Goal: Task Accomplishment & Management: Manage account settings

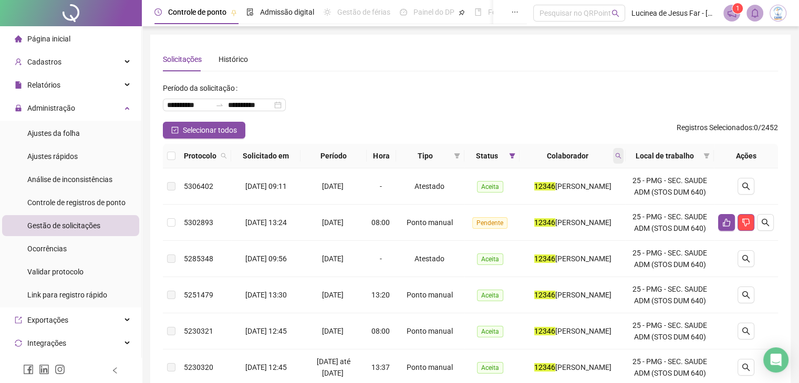
click at [623, 159] on span at bounding box center [618, 156] width 11 height 16
type input "*****"
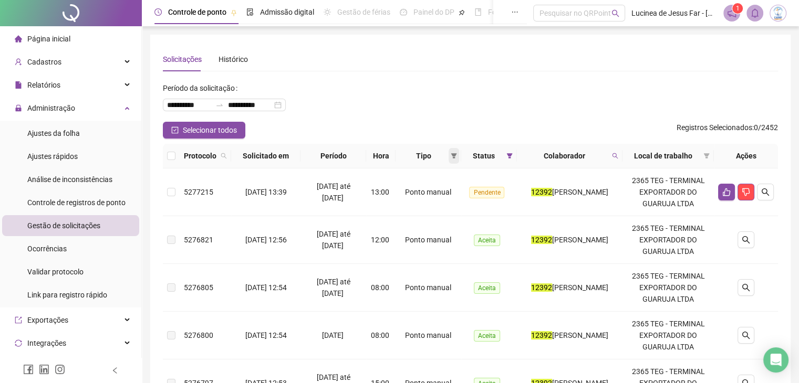
click at [448, 161] on span at bounding box center [453, 156] width 11 height 16
click at [485, 159] on span "Status" at bounding box center [483, 156] width 36 height 12
click at [500, 159] on th "Status" at bounding box center [488, 156] width 55 height 25
click at [506, 155] on icon "filter" at bounding box center [509, 156] width 6 height 6
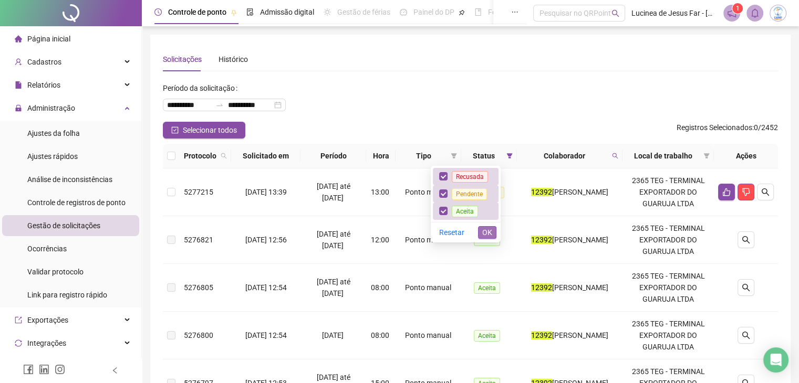
click at [489, 227] on span "OK" at bounding box center [487, 233] width 10 height 12
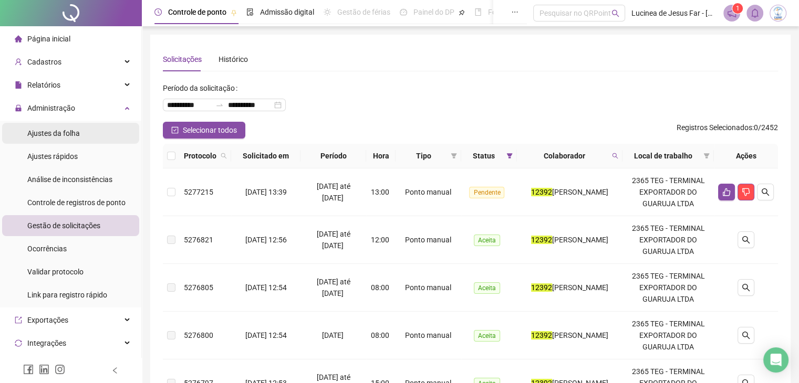
click at [56, 135] on span "Ajustes da folha" at bounding box center [53, 133] width 53 height 8
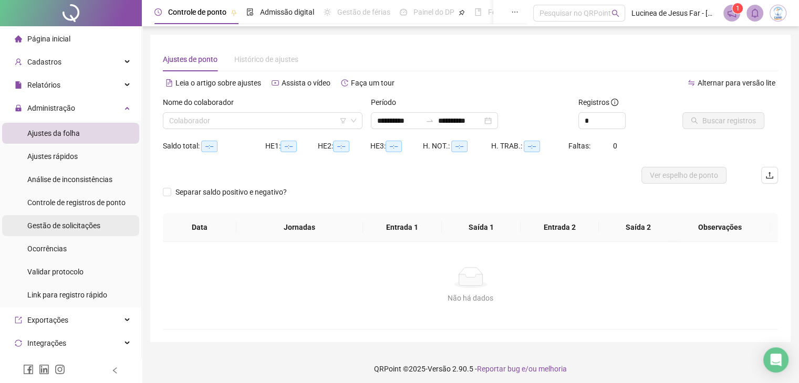
click at [63, 222] on span "Gestão de solicitações" at bounding box center [63, 226] width 73 height 8
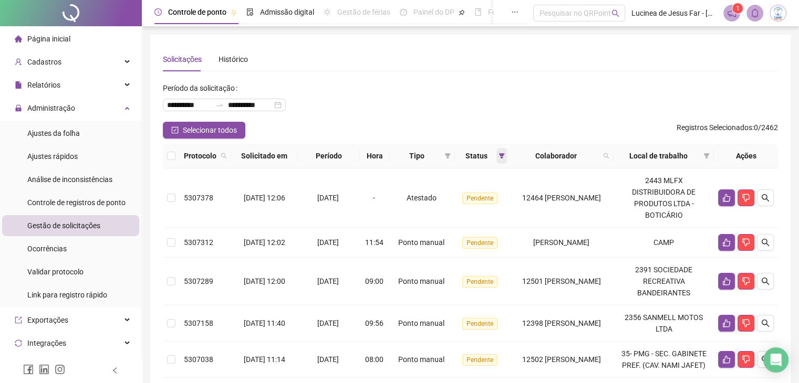
click at [498, 159] on icon "filter" at bounding box center [501, 156] width 6 height 6
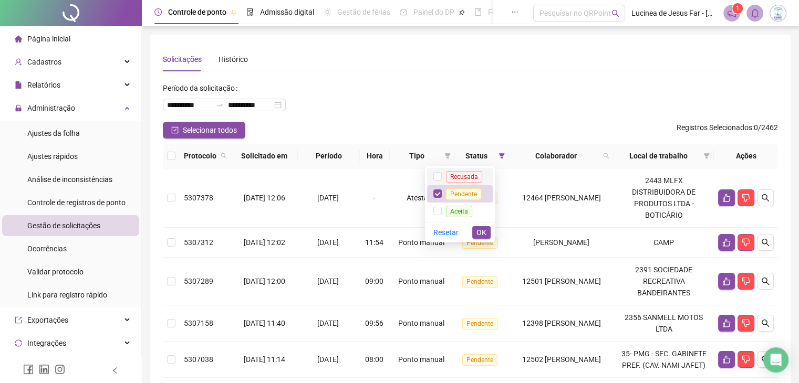
click at [456, 179] on span "Recusada" at bounding box center [464, 177] width 36 height 12
click at [456, 207] on span "Aceita" at bounding box center [459, 212] width 26 height 12
click at [475, 228] on button "OK" at bounding box center [481, 232] width 18 height 13
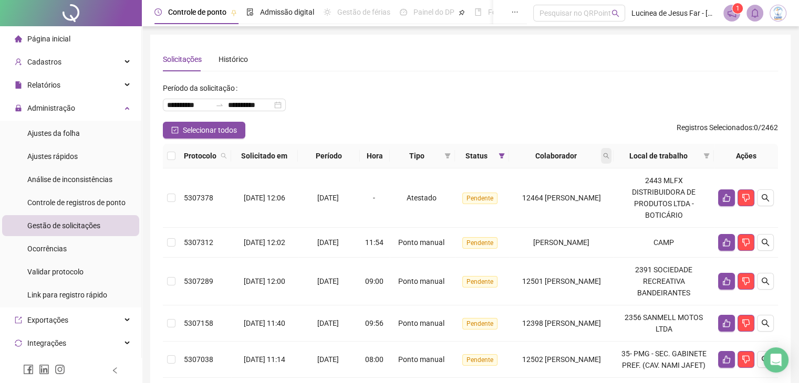
click at [609, 155] on icon "search" at bounding box center [606, 156] width 6 height 6
type input "*****"
